Goal: Task Accomplishment & Management: Manage account settings

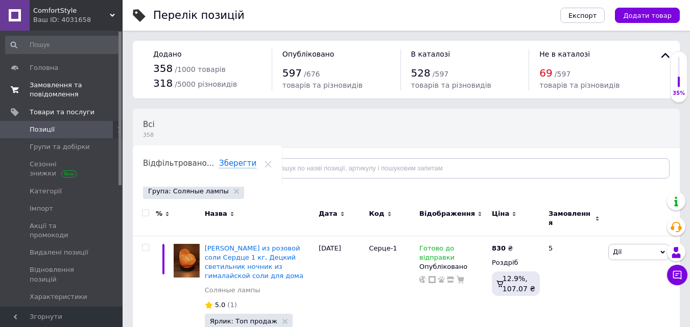
click at [58, 84] on span "Замовлення та повідомлення" at bounding box center [62, 90] width 65 height 18
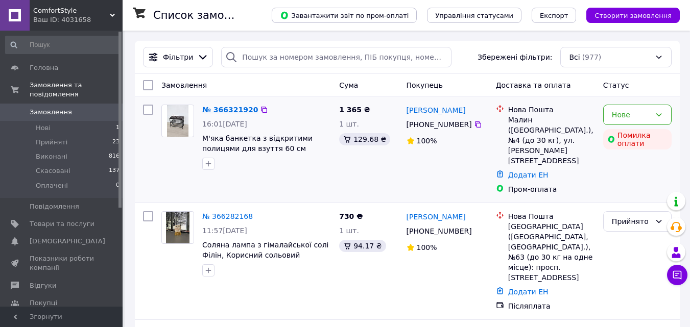
click at [231, 109] on link "№ 366321920" at bounding box center [230, 110] width 56 height 8
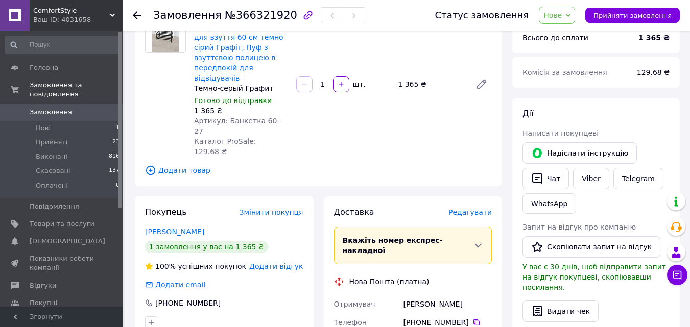
scroll to position [153, 0]
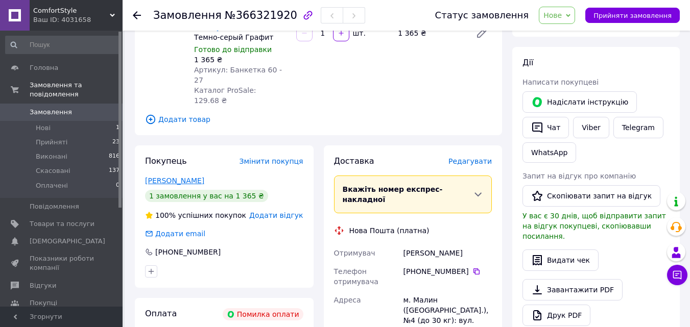
click at [194, 177] on link "[PERSON_NAME]" at bounding box center [174, 181] width 59 height 8
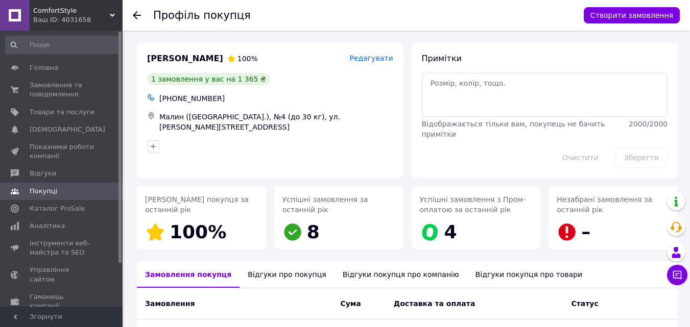
scroll to position [119, 0]
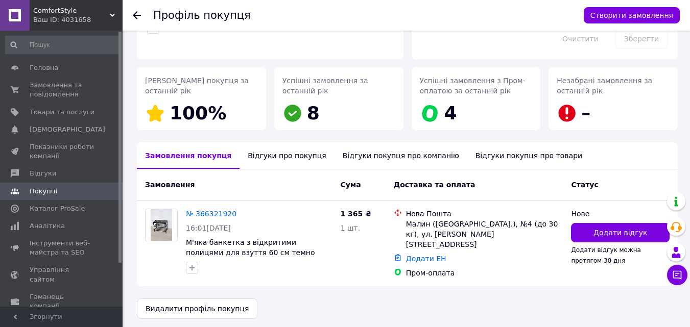
click at [274, 155] on div "Відгуки про покупця" at bounding box center [286, 155] width 94 height 27
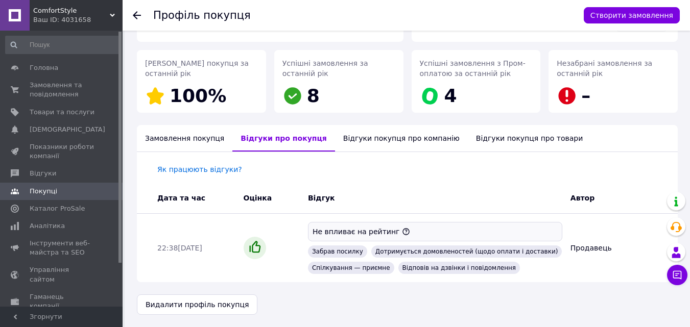
scroll to position [0, 0]
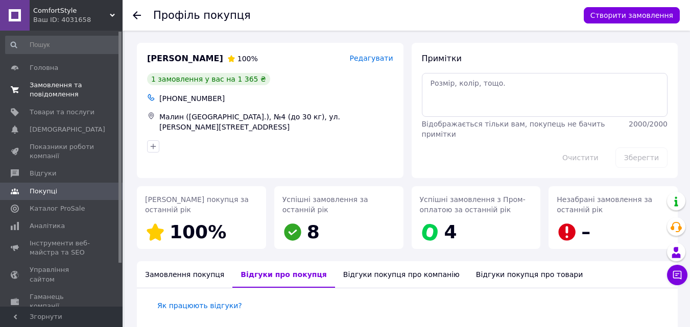
click at [58, 87] on span "Замовлення та повідомлення" at bounding box center [62, 90] width 65 height 18
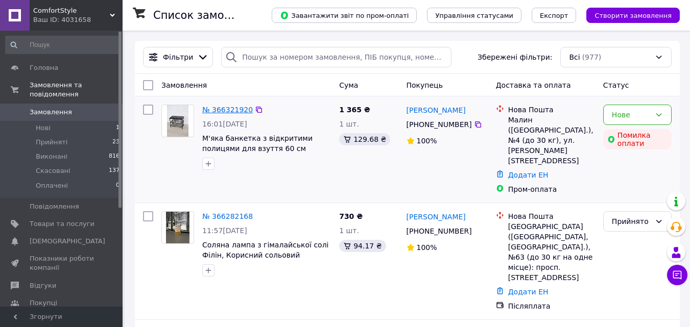
click at [222, 111] on link "№ 366321920" at bounding box center [227, 110] width 51 height 8
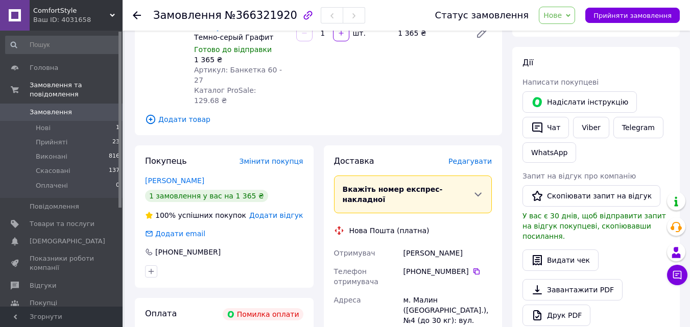
scroll to position [306, 0]
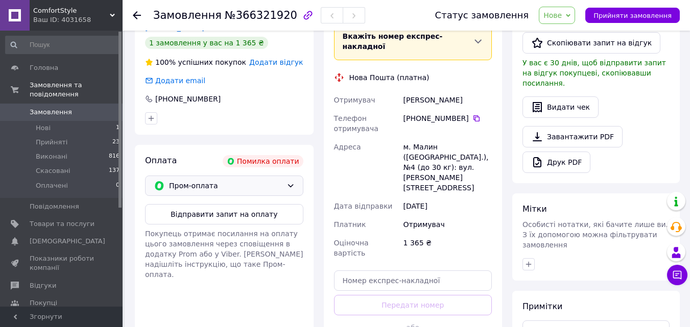
click at [289, 182] on icon at bounding box center [290, 186] width 8 height 8
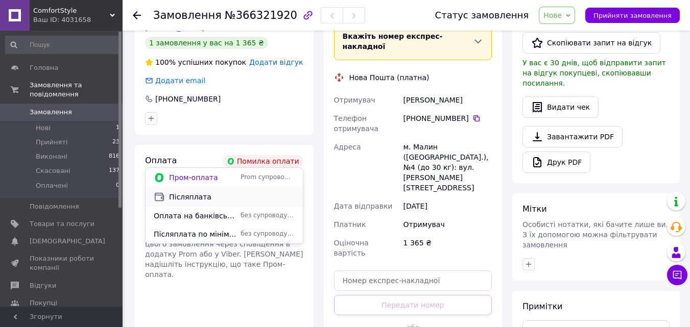
click at [195, 195] on span "Післяплата" at bounding box center [232, 197] width 126 height 10
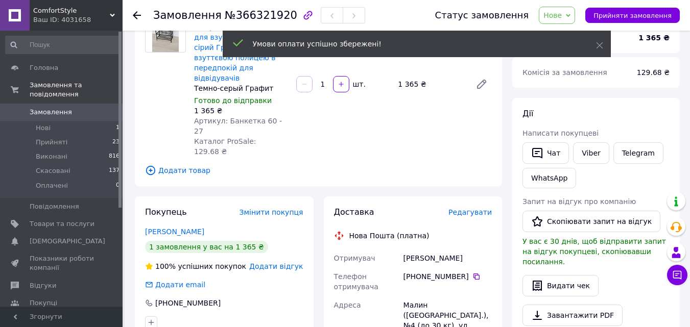
scroll to position [0, 0]
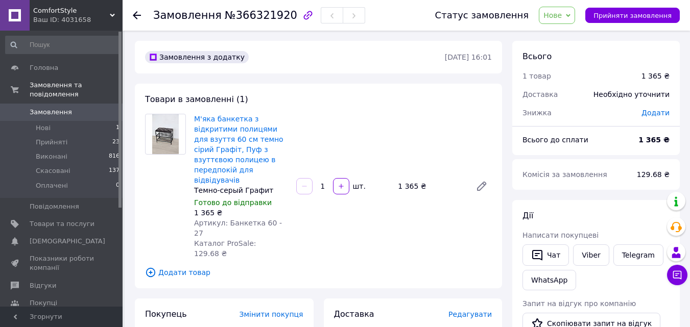
click at [575, 12] on span "Нове" at bounding box center [556, 15] width 36 height 17
click at [573, 32] on li "Прийнято" at bounding box center [562, 35] width 47 height 15
